Goal: Task Accomplishment & Management: Use online tool/utility

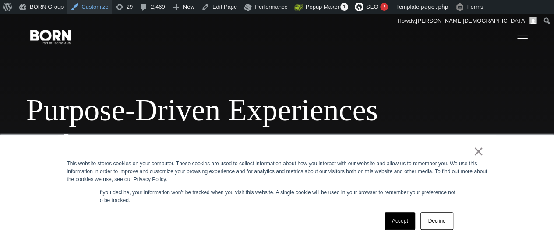
click at [95, 4] on link "Customize" at bounding box center [89, 7] width 45 height 14
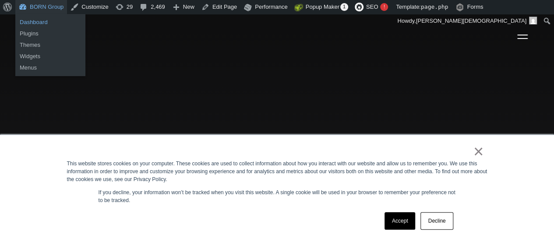
click at [32, 21] on link "Dashboard" at bounding box center [50, 22] width 70 height 11
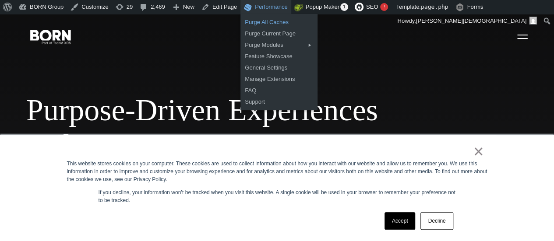
click at [263, 21] on link "Purge All Caches" at bounding box center [278, 22] width 77 height 11
